Goal: Communication & Community: Participate in discussion

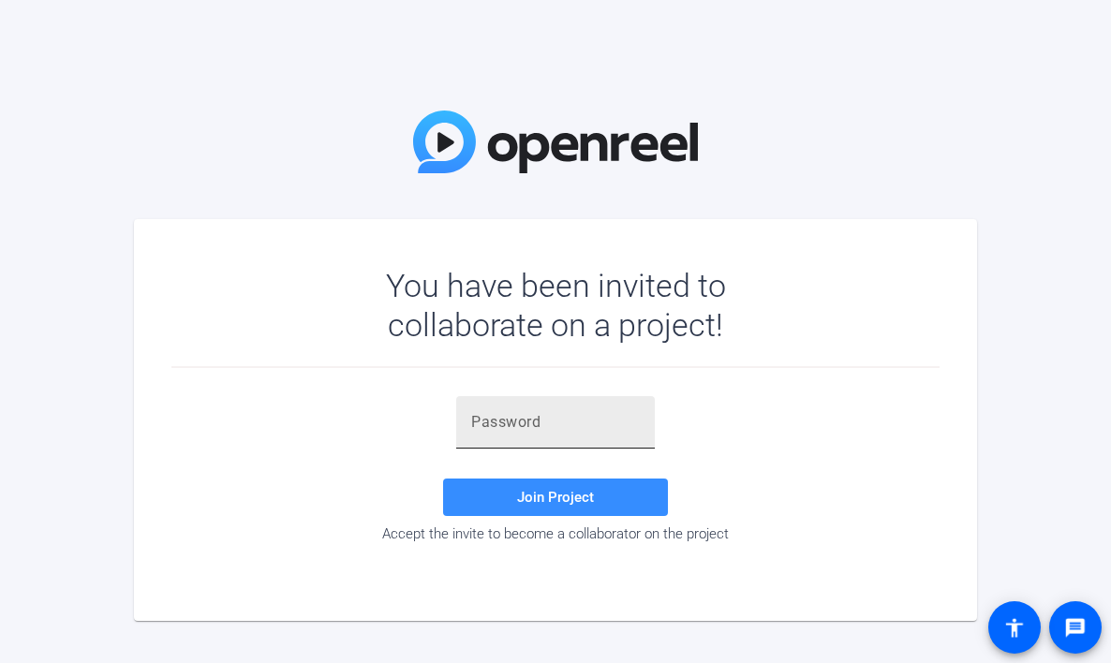
click at [469, 425] on div at bounding box center [555, 422] width 199 height 52
paste input "[DOMAIN_NAME],"
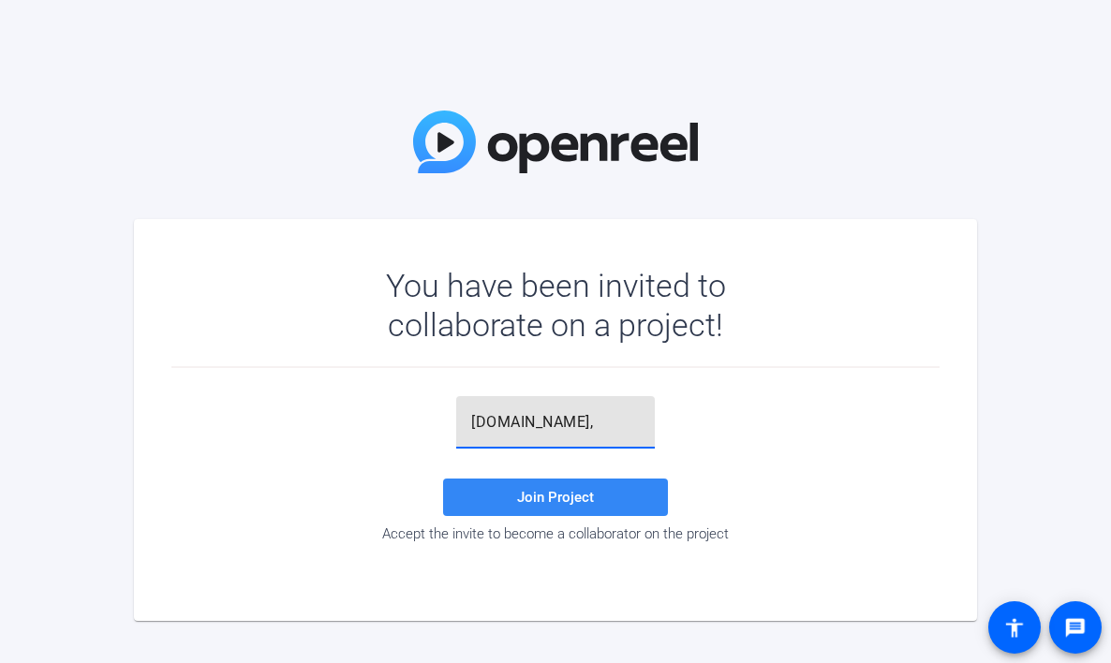
type input "[DOMAIN_NAME],"
click at [552, 503] on span "Join Project" at bounding box center [555, 497] width 77 height 17
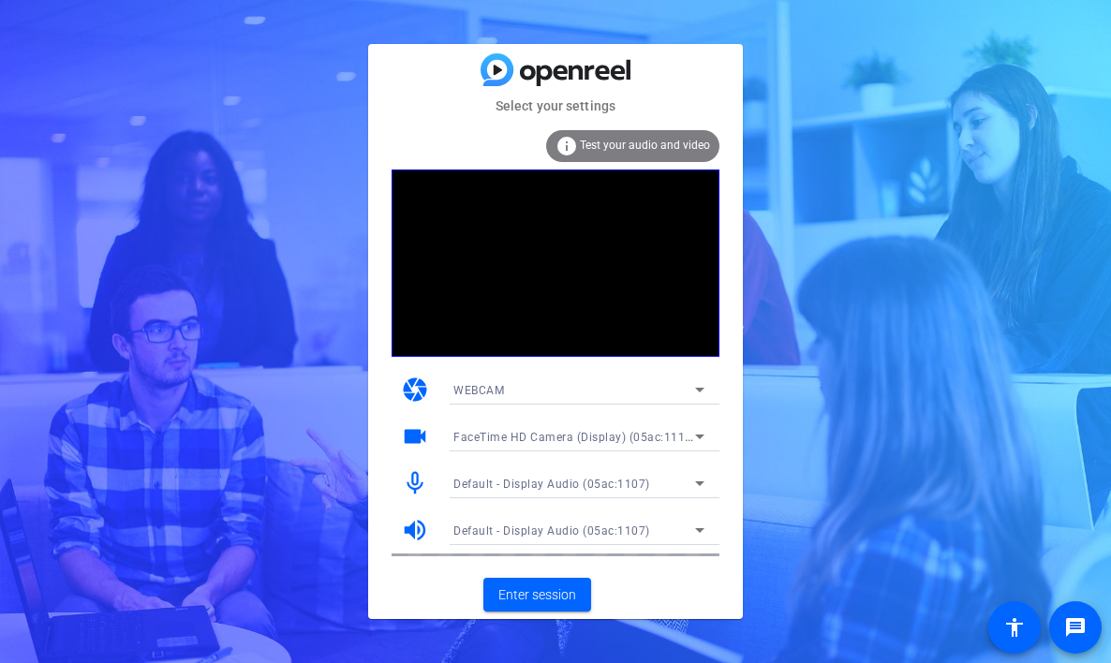
click at [700, 391] on icon at bounding box center [699, 390] width 9 height 5
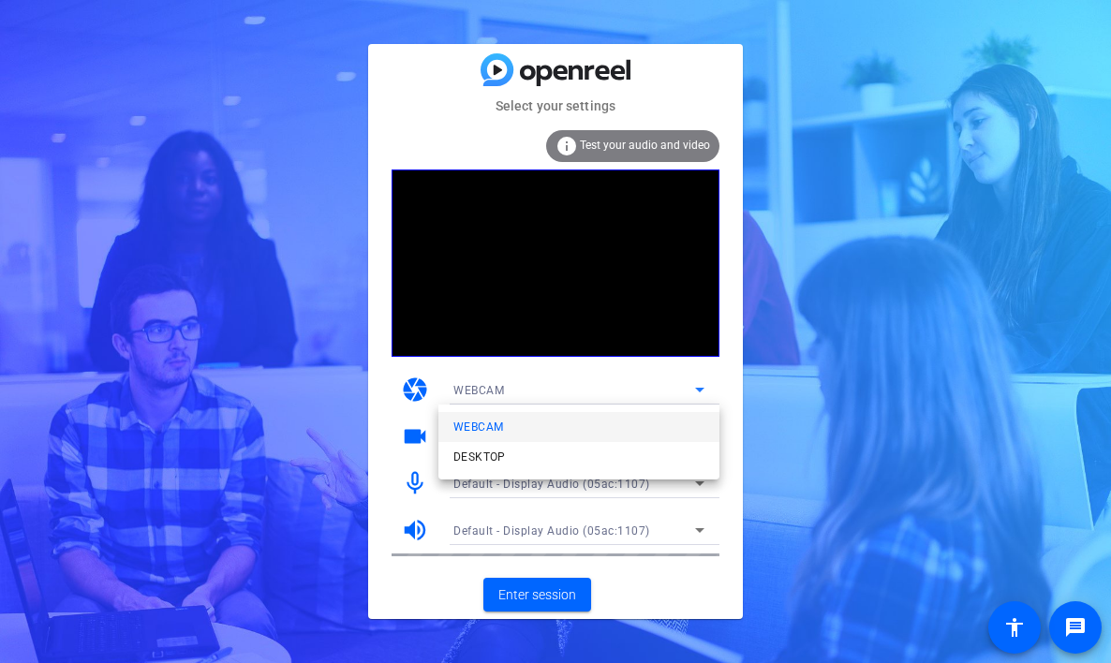
click at [722, 380] on div at bounding box center [555, 331] width 1111 height 663
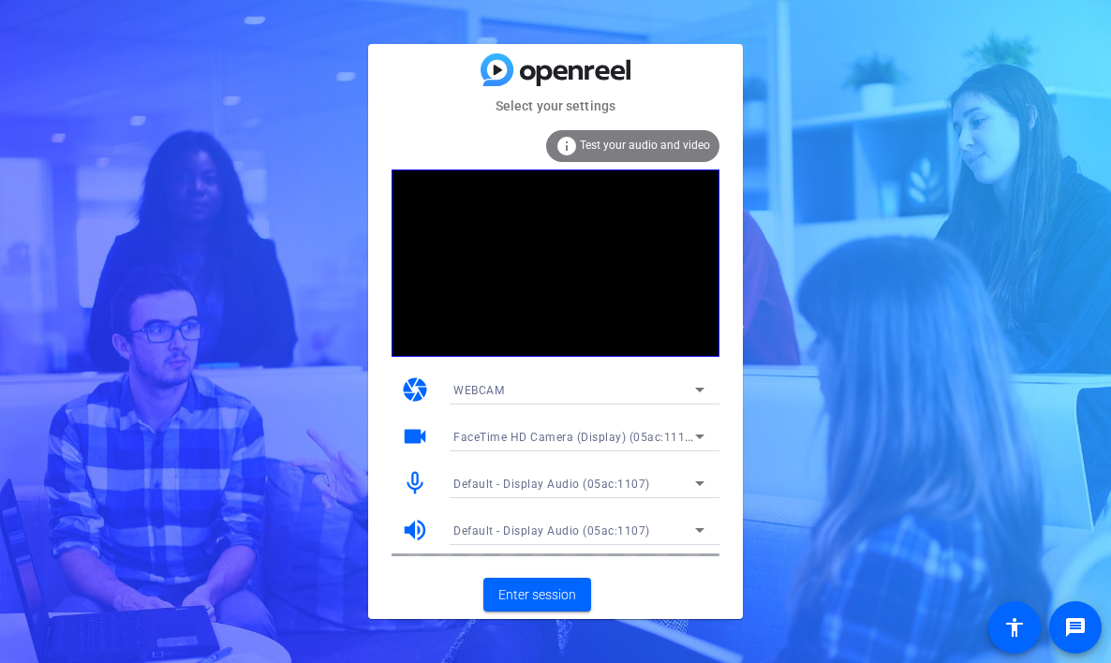
click at [703, 437] on icon at bounding box center [700, 436] width 22 height 22
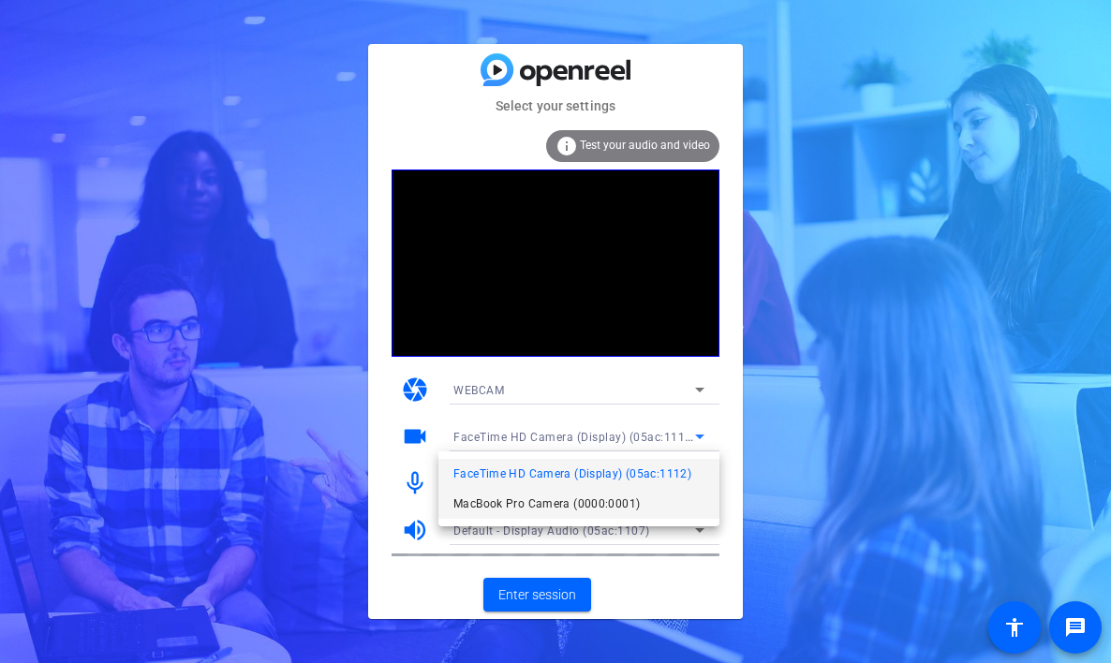
click at [629, 501] on span "MacBook Pro Camera (0000:0001)" at bounding box center [547, 504] width 186 height 22
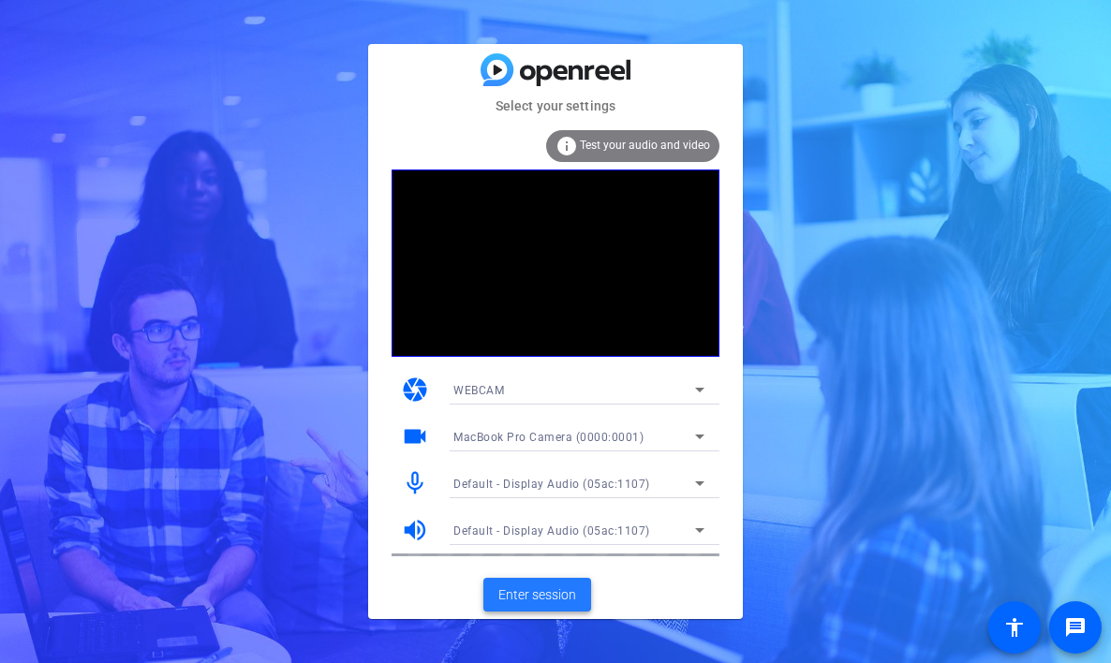
click at [557, 592] on span "Enter session" at bounding box center [537, 596] width 78 height 20
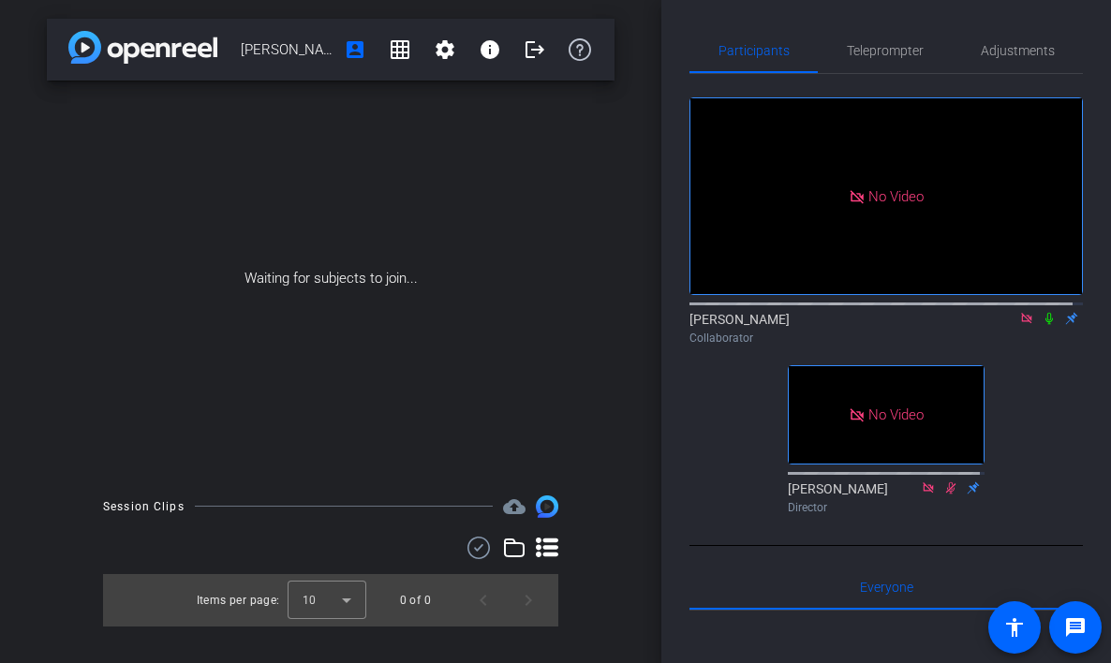
click at [1046, 325] on icon at bounding box center [1049, 319] width 7 height 12
click at [1042, 325] on icon at bounding box center [1049, 318] width 15 height 13
click at [1044, 325] on icon at bounding box center [1049, 318] width 15 height 13
click at [1021, 323] on icon at bounding box center [1026, 318] width 10 height 10
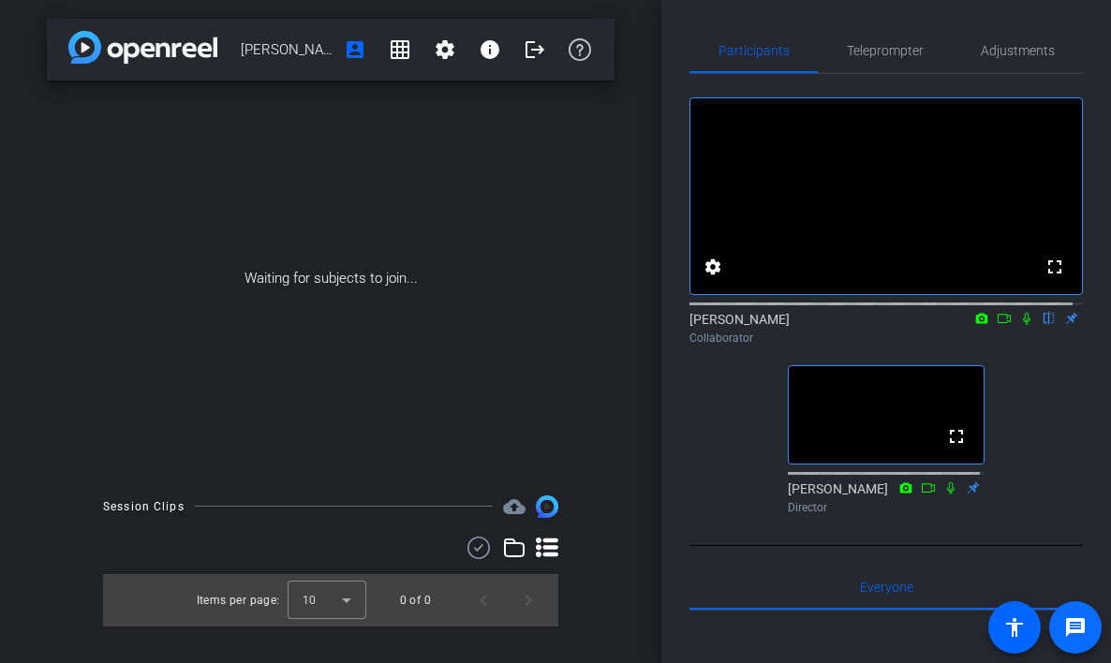
click at [1073, 628] on mat-icon "message" at bounding box center [1075, 628] width 22 height 22
click at [1019, 325] on icon at bounding box center [1026, 318] width 15 height 13
click at [1023, 325] on icon at bounding box center [1026, 319] width 7 height 12
click at [1022, 325] on icon at bounding box center [1027, 319] width 10 height 12
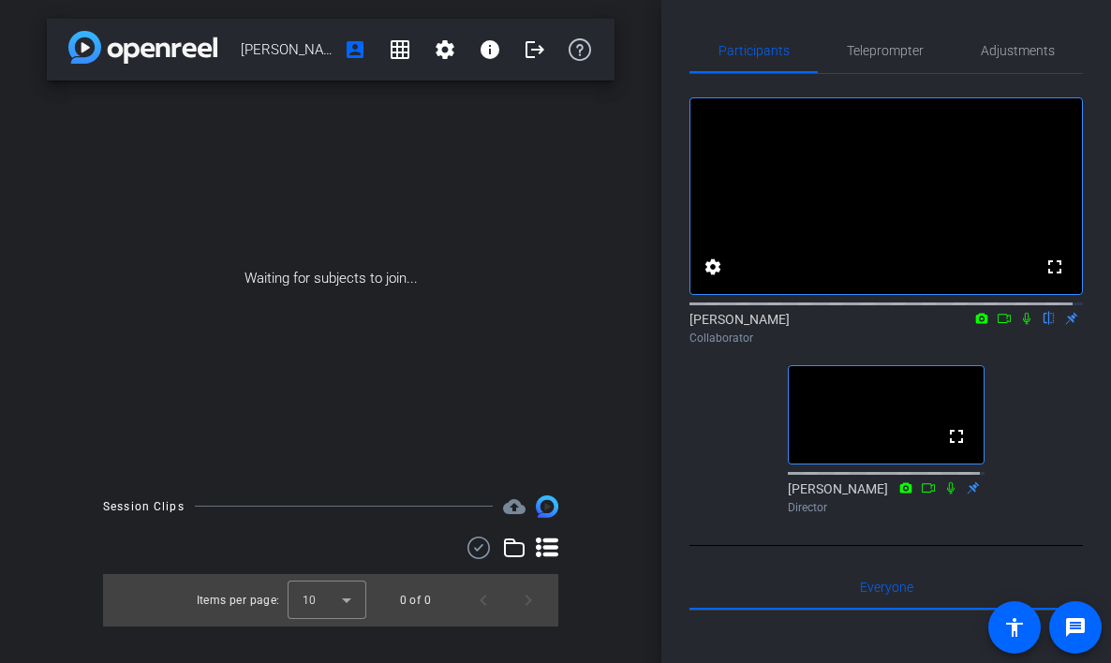
click at [1019, 325] on icon at bounding box center [1026, 318] width 15 height 13
click at [1022, 325] on icon at bounding box center [1027, 319] width 10 height 12
click at [1023, 325] on icon at bounding box center [1026, 319] width 7 height 12
click at [997, 325] on icon at bounding box center [1004, 318] width 15 height 13
click at [1042, 325] on icon at bounding box center [1049, 318] width 15 height 13
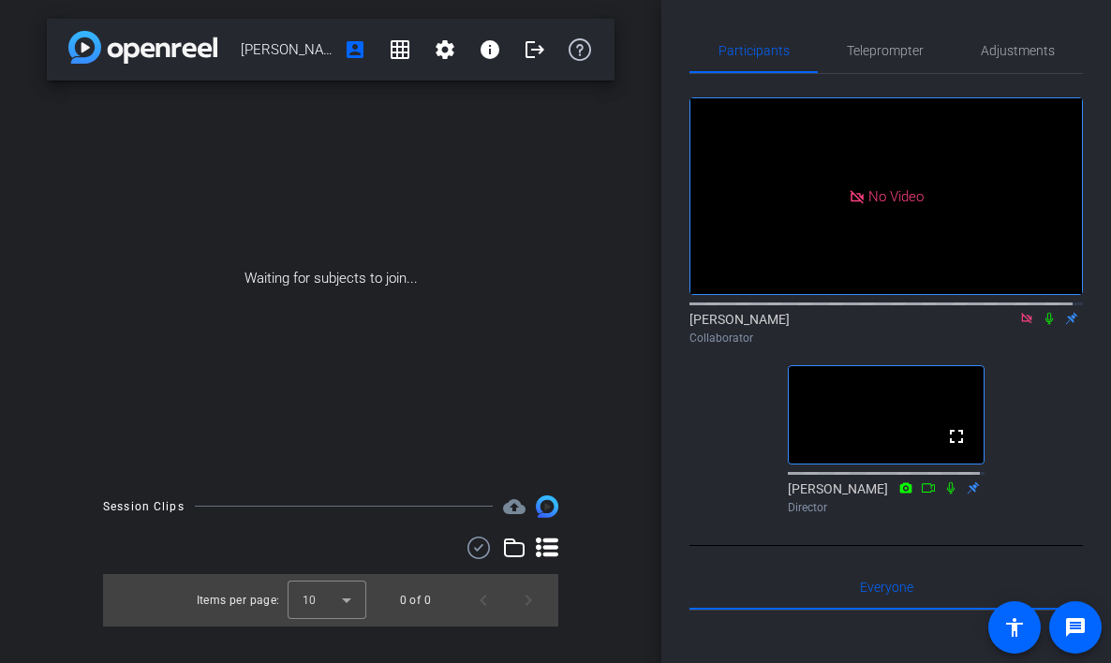
click at [1019, 325] on icon at bounding box center [1026, 318] width 15 height 13
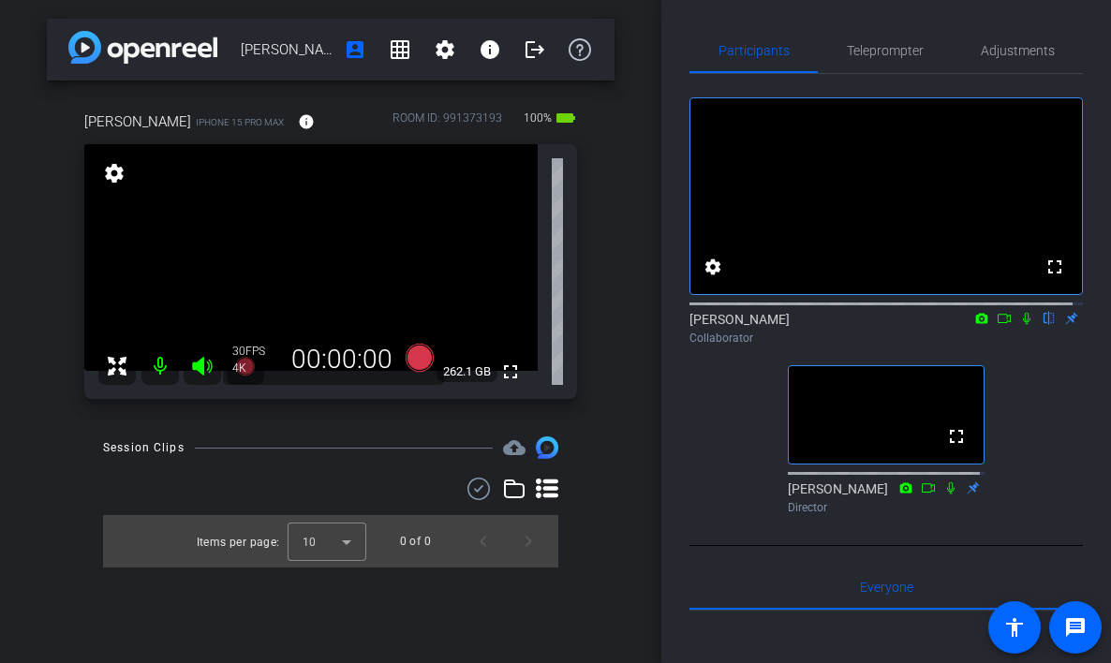
click at [999, 325] on icon at bounding box center [1004, 318] width 15 height 13
click at [1046, 325] on icon at bounding box center [1049, 319] width 7 height 12
click at [1045, 325] on icon at bounding box center [1050, 319] width 10 height 12
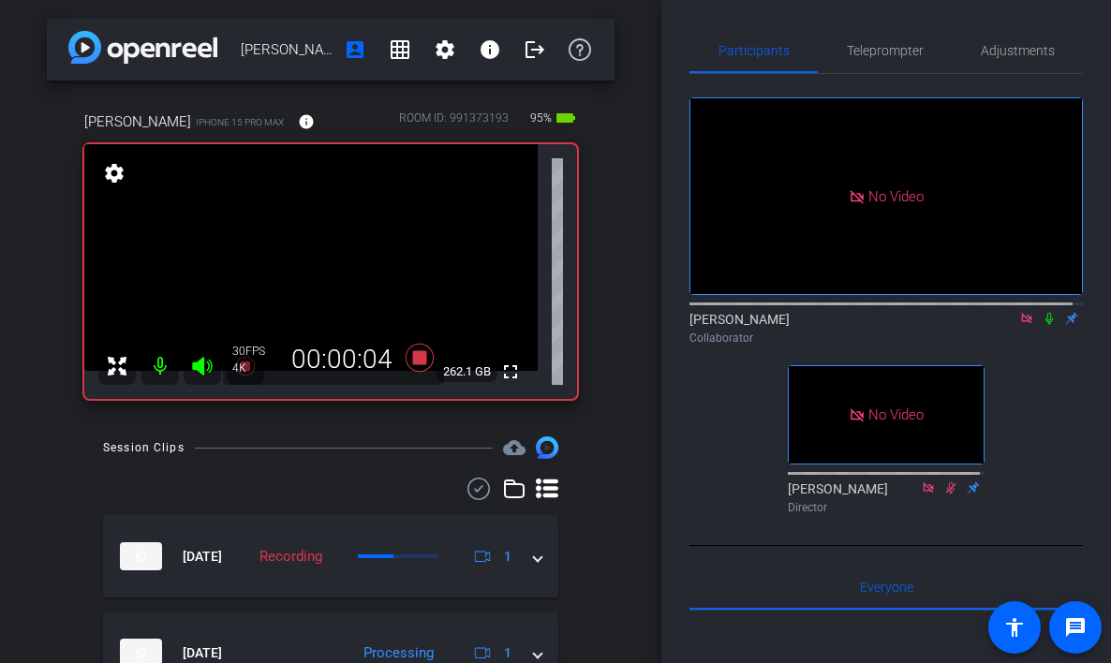
click at [1046, 325] on icon at bounding box center [1049, 319] width 7 height 12
click at [1042, 325] on icon at bounding box center [1049, 318] width 15 height 13
click at [1046, 325] on icon at bounding box center [1049, 319] width 7 height 12
click at [1042, 325] on icon at bounding box center [1049, 318] width 15 height 13
click at [1046, 325] on icon at bounding box center [1049, 319] width 7 height 12
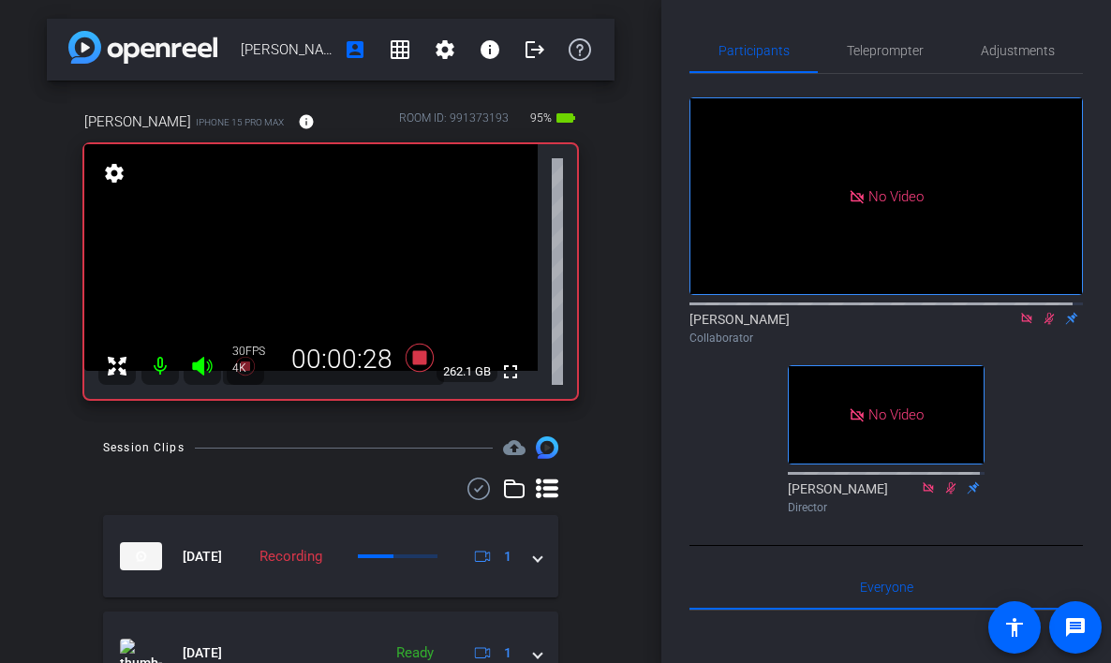
click at [1042, 325] on icon at bounding box center [1049, 318] width 15 height 13
click at [1046, 325] on icon at bounding box center [1049, 319] width 7 height 12
click at [1042, 325] on icon at bounding box center [1049, 318] width 15 height 13
click at [1046, 325] on icon at bounding box center [1049, 319] width 7 height 12
click at [1042, 325] on icon at bounding box center [1049, 318] width 15 height 13
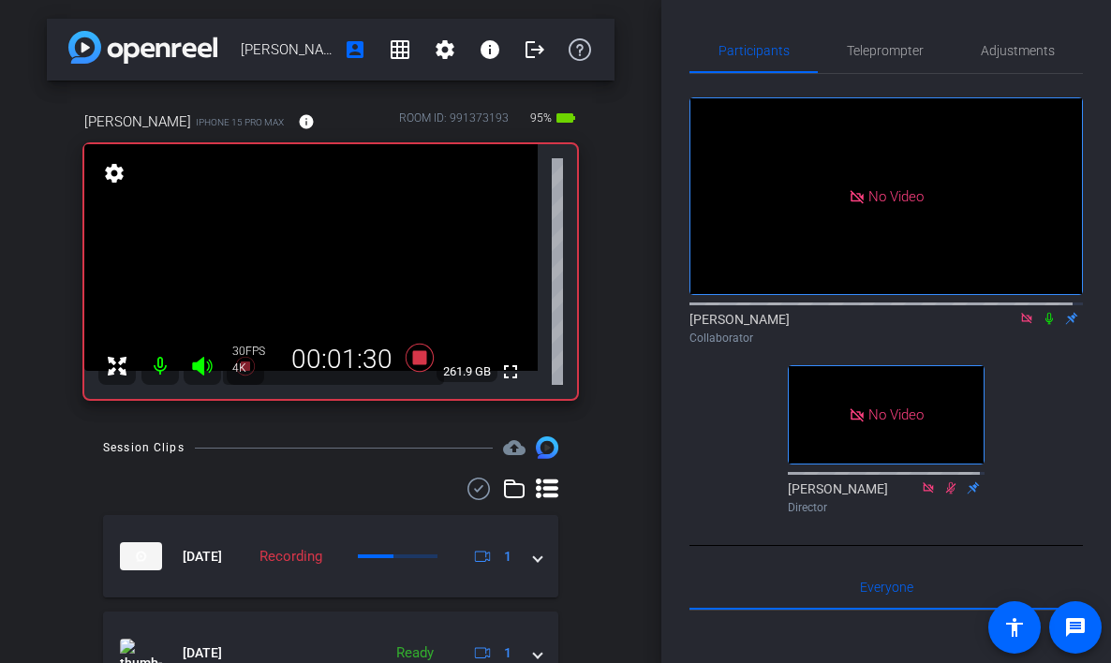
click at [1042, 325] on icon at bounding box center [1049, 318] width 15 height 13
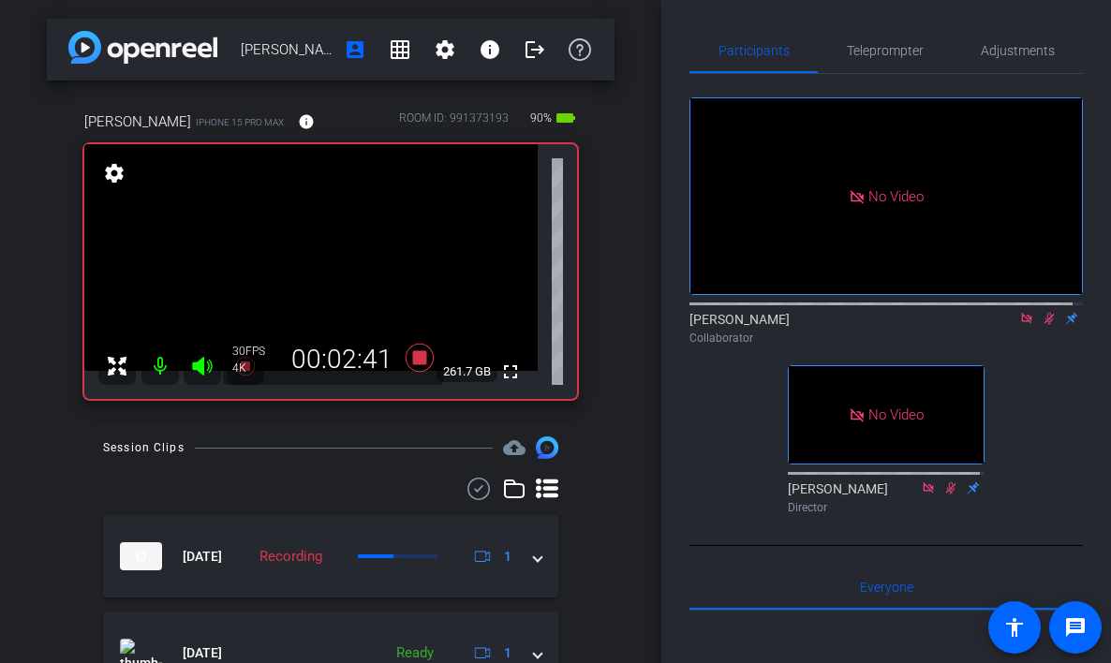
click at [1042, 325] on icon at bounding box center [1049, 318] width 15 height 13
click at [1045, 325] on icon at bounding box center [1050, 319] width 10 height 12
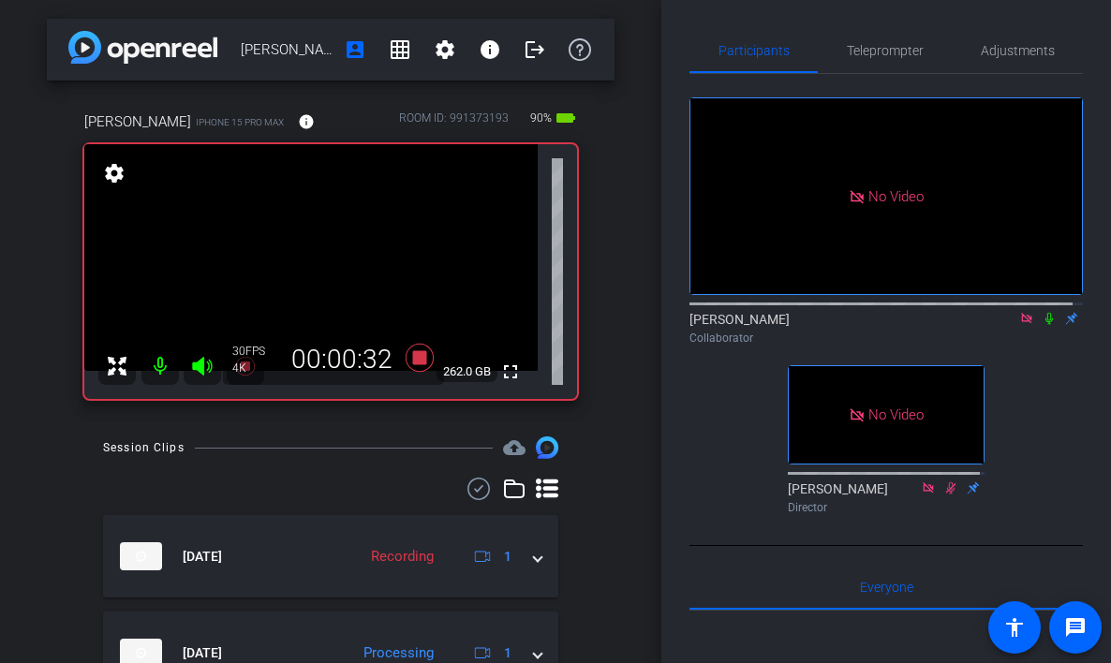
click at [1042, 325] on icon at bounding box center [1049, 318] width 15 height 13
click at [1034, 346] on div "[PERSON_NAME] Collaborator" at bounding box center [887, 328] width 394 height 37
click at [1045, 325] on icon at bounding box center [1050, 319] width 10 height 12
click at [1042, 325] on icon at bounding box center [1049, 318] width 15 height 13
click at [1045, 325] on icon at bounding box center [1050, 319] width 10 height 12
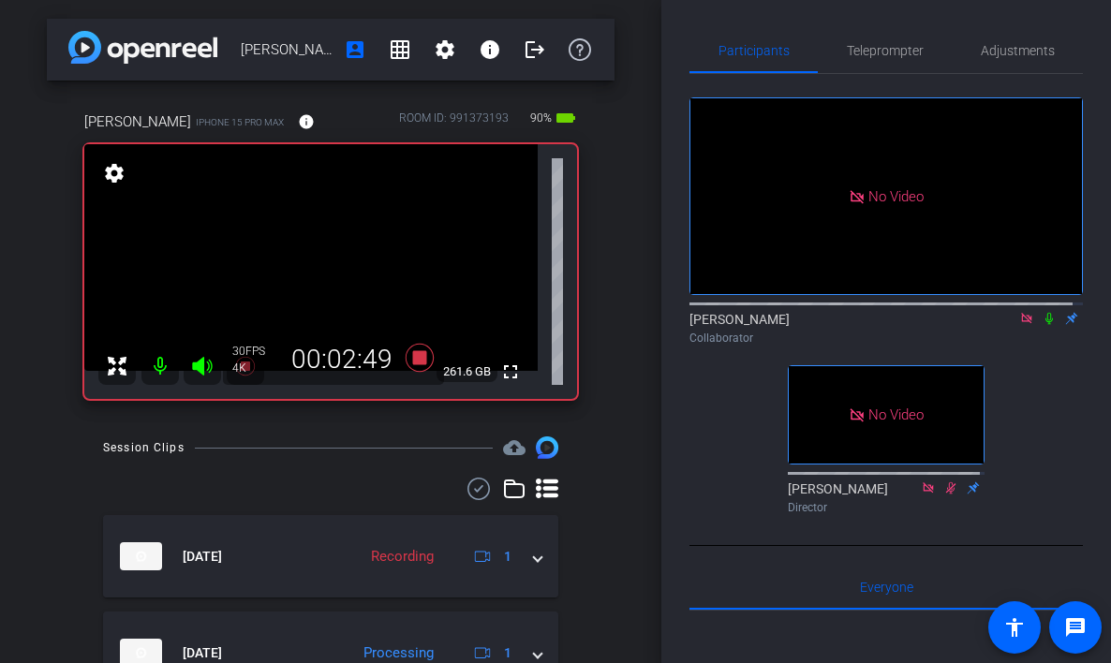
click at [1042, 325] on icon at bounding box center [1049, 318] width 15 height 13
click at [1045, 325] on icon at bounding box center [1050, 319] width 10 height 12
click at [1042, 325] on icon at bounding box center [1049, 318] width 15 height 13
click at [1045, 325] on icon at bounding box center [1050, 319] width 10 height 12
click at [1042, 325] on icon at bounding box center [1049, 318] width 15 height 13
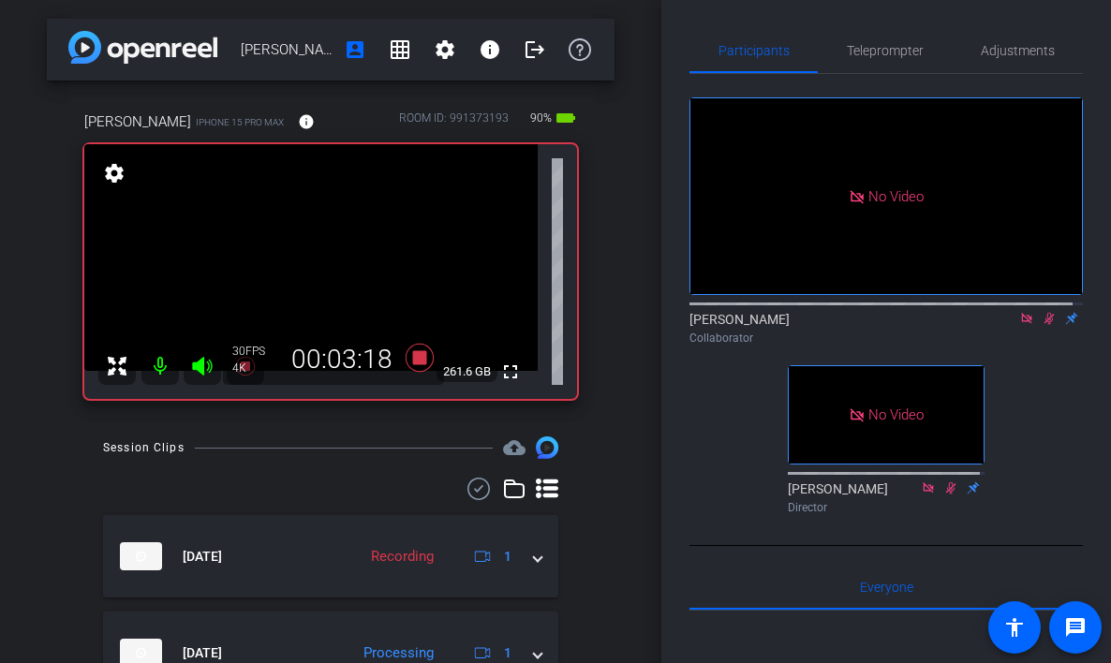
click at [1045, 325] on icon at bounding box center [1050, 319] width 10 height 12
click at [1042, 325] on icon at bounding box center [1049, 318] width 15 height 13
click at [1045, 325] on icon at bounding box center [1050, 319] width 10 height 12
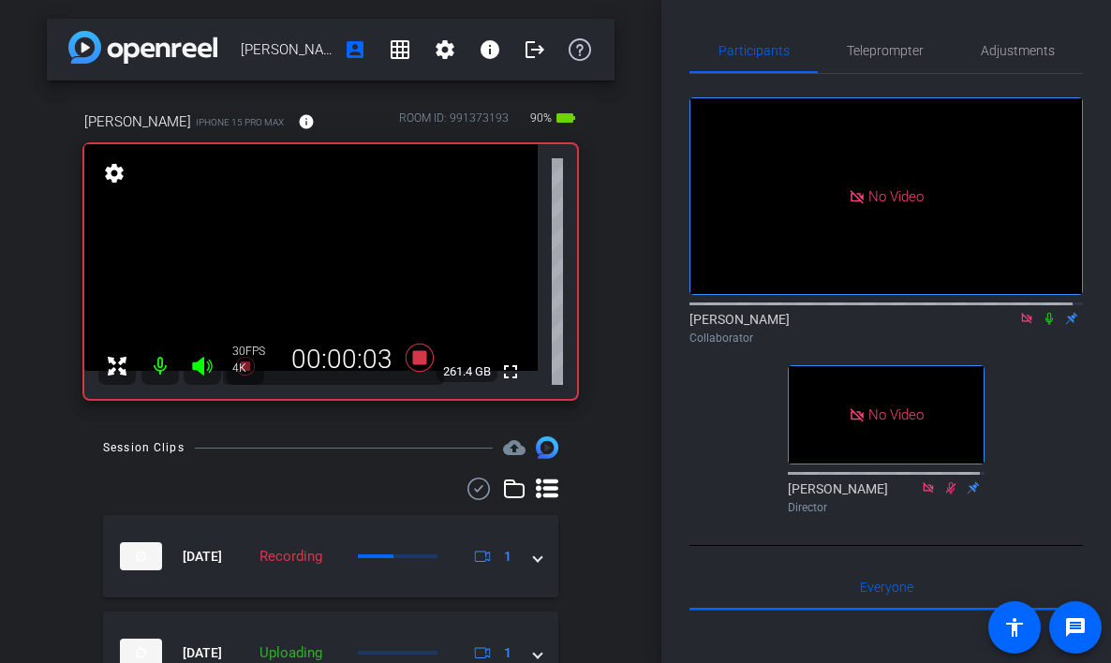
click at [1042, 325] on icon at bounding box center [1049, 318] width 15 height 13
click at [1045, 325] on icon at bounding box center [1050, 319] width 10 height 12
click at [1046, 325] on icon at bounding box center [1049, 319] width 7 height 12
click at [1041, 327] on mat-icon at bounding box center [1049, 318] width 22 height 17
click at [1042, 325] on icon at bounding box center [1049, 318] width 15 height 13
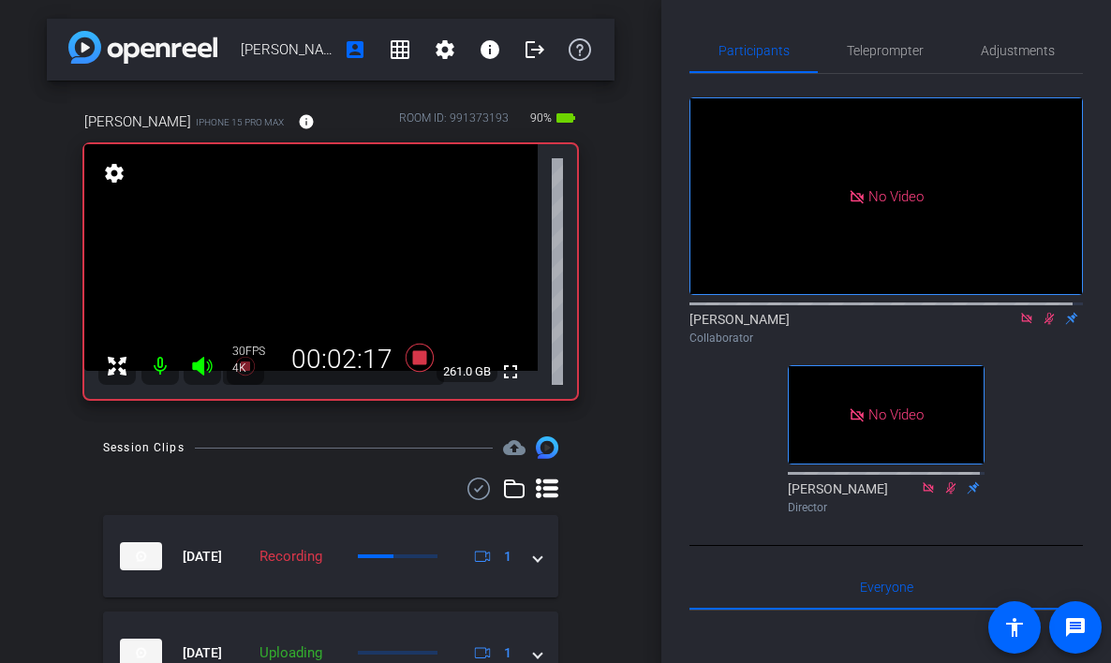
click at [1042, 325] on icon at bounding box center [1049, 318] width 15 height 13
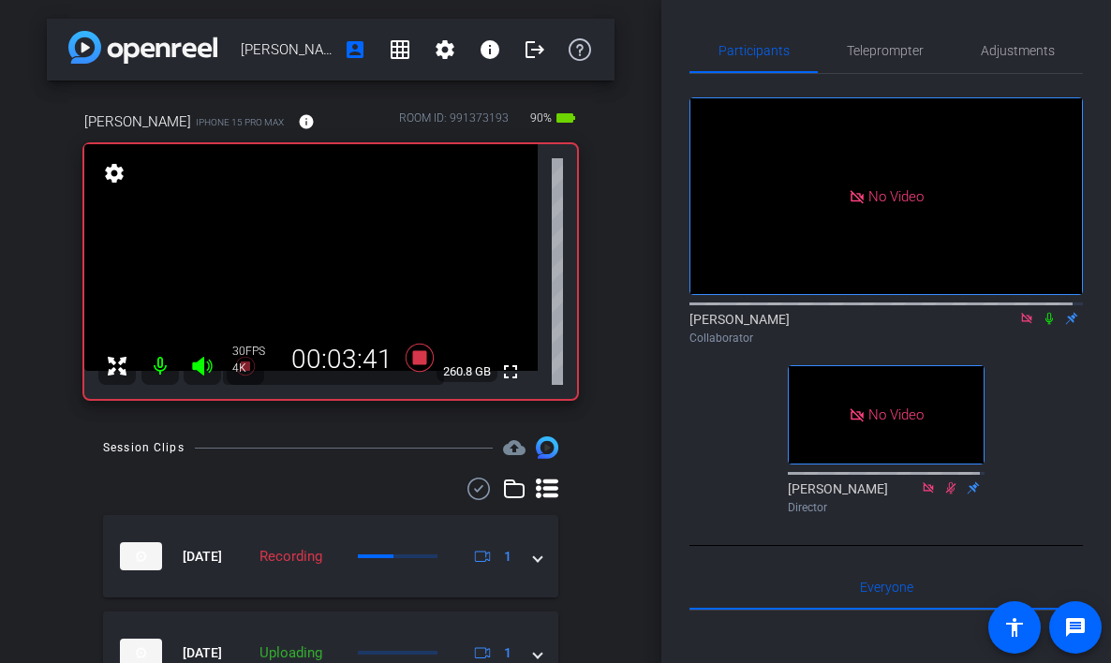
click at [1042, 325] on icon at bounding box center [1049, 318] width 15 height 13
click at [1045, 325] on icon at bounding box center [1050, 319] width 10 height 12
click at [1042, 325] on icon at bounding box center [1049, 318] width 15 height 13
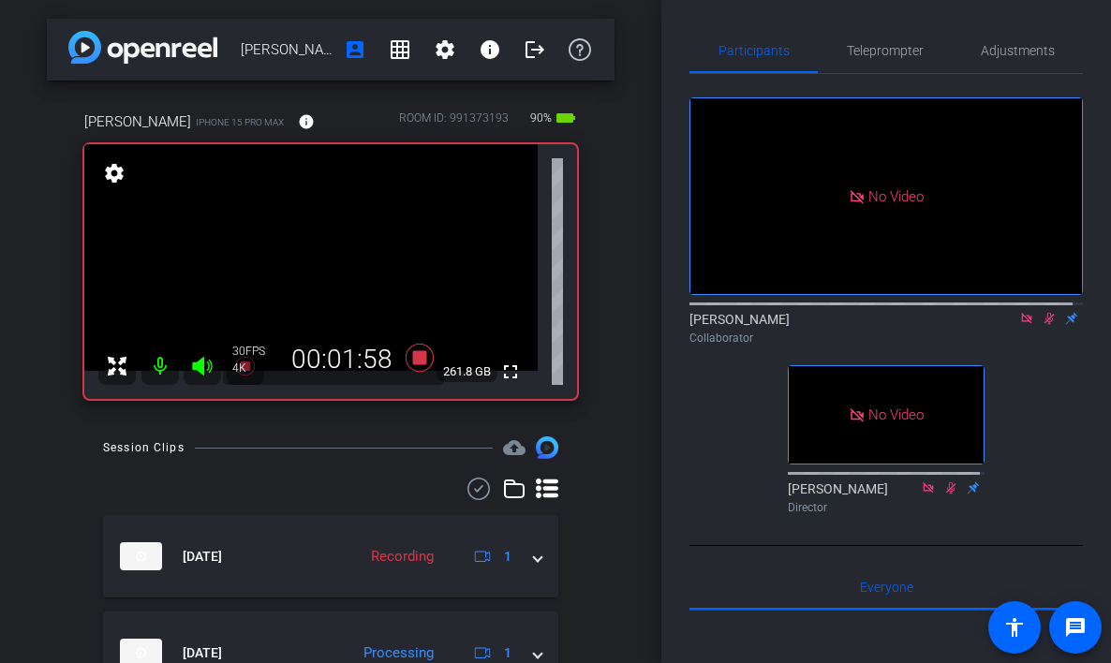
click at [1042, 325] on icon at bounding box center [1049, 318] width 15 height 13
click at [1046, 325] on icon at bounding box center [1049, 319] width 7 height 12
click at [1045, 325] on icon at bounding box center [1050, 319] width 10 height 12
